Goal: Task Accomplishment & Management: Use online tool/utility

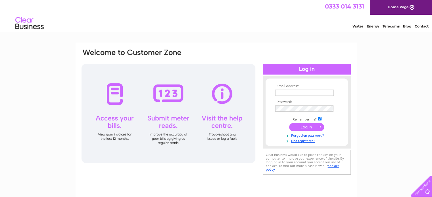
type input "william1956watson@gmail.com"
click at [308, 127] on input "submit" at bounding box center [306, 127] width 35 height 8
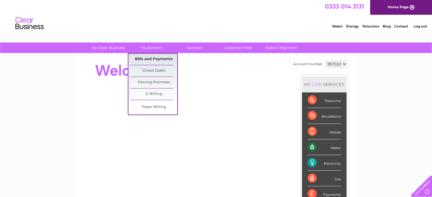
click at [152, 58] on link "Bills and Payments" at bounding box center [153, 59] width 47 height 11
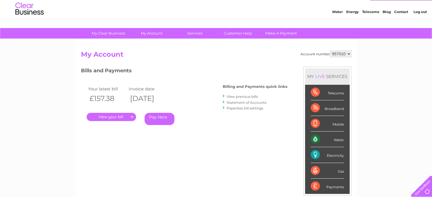
scroll to position [14, 0]
click at [105, 116] on link "." at bounding box center [111, 117] width 49 height 8
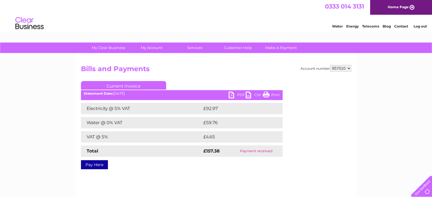
click at [230, 95] on link "PDF" at bounding box center [236, 96] width 17 height 8
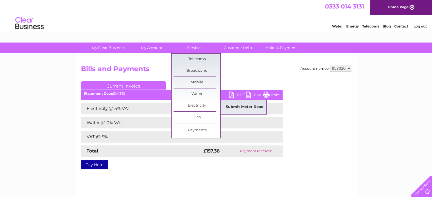
click at [228, 106] on link "Submit Meter Read" at bounding box center [244, 107] width 47 height 11
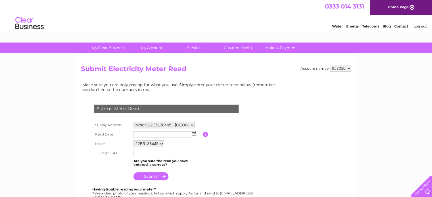
click at [192, 134] on img at bounding box center [194, 133] width 4 height 5
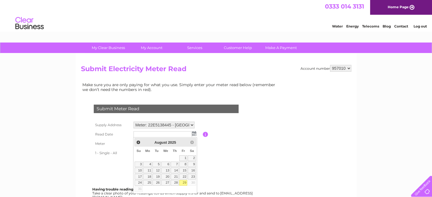
click at [184, 181] on link "29" at bounding box center [183, 183] width 8 height 6
type input "[DATE]"
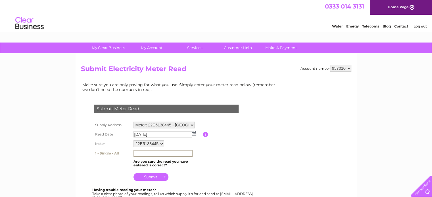
click at [137, 152] on input "text" at bounding box center [162, 153] width 59 height 7
type input "00232"
click at [152, 176] on input "submit" at bounding box center [150, 177] width 35 height 8
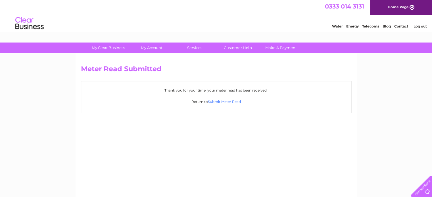
click at [227, 102] on link "Submit Meter Read" at bounding box center [224, 102] width 33 height 4
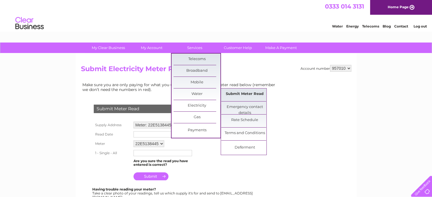
click at [236, 91] on link "Submit Meter Read" at bounding box center [244, 94] width 47 height 11
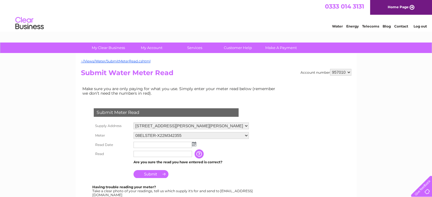
click at [194, 144] on img at bounding box center [194, 144] width 4 height 5
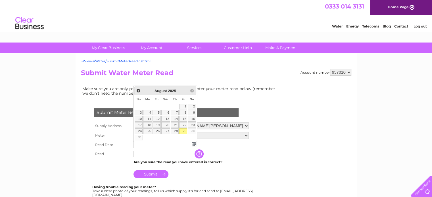
click at [184, 131] on link "29" at bounding box center [183, 132] width 8 height 6
type input "2025/08/29"
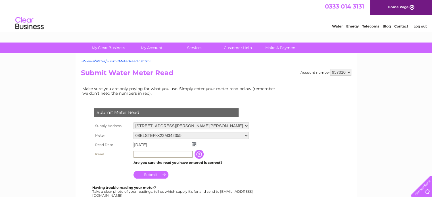
click at [138, 154] on input "text" at bounding box center [162, 154] width 59 height 7
type input "00206"
click at [156, 173] on input "Submit" at bounding box center [150, 174] width 35 height 8
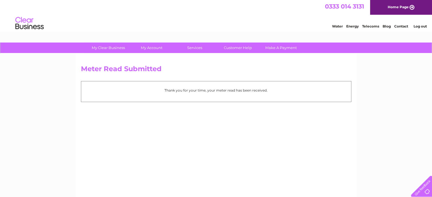
click at [420, 25] on link "Log out" at bounding box center [419, 26] width 13 height 4
